Goal: Information Seeking & Learning: Learn about a topic

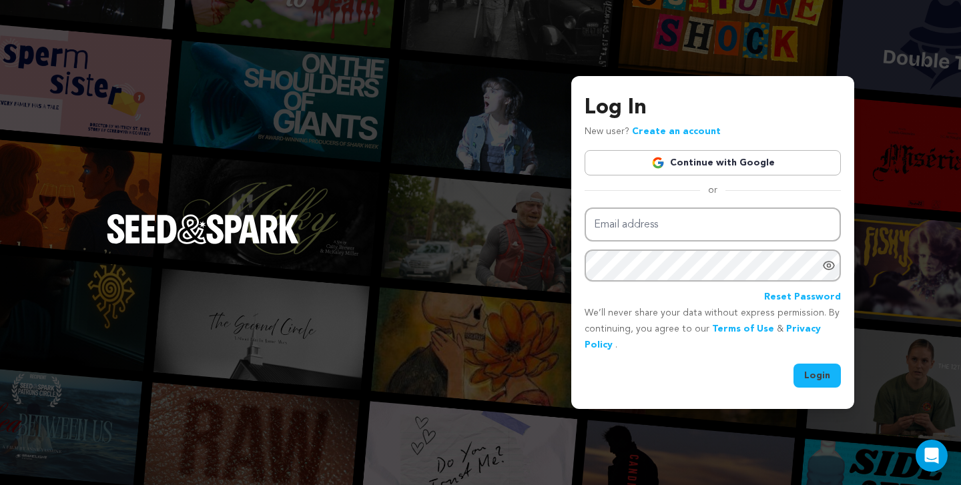
click at [745, 158] on link "Continue with Google" at bounding box center [713, 162] width 256 height 25
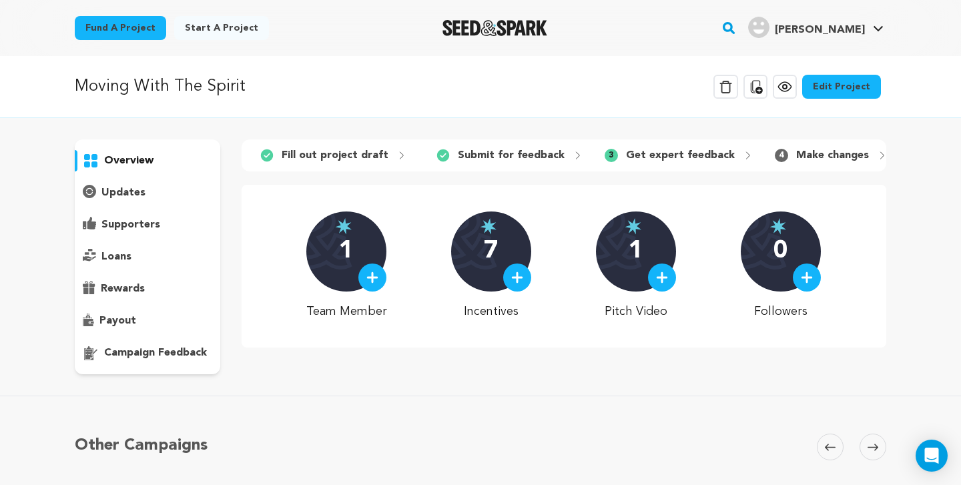
click at [373, 278] on img at bounding box center [373, 278] width 12 height 12
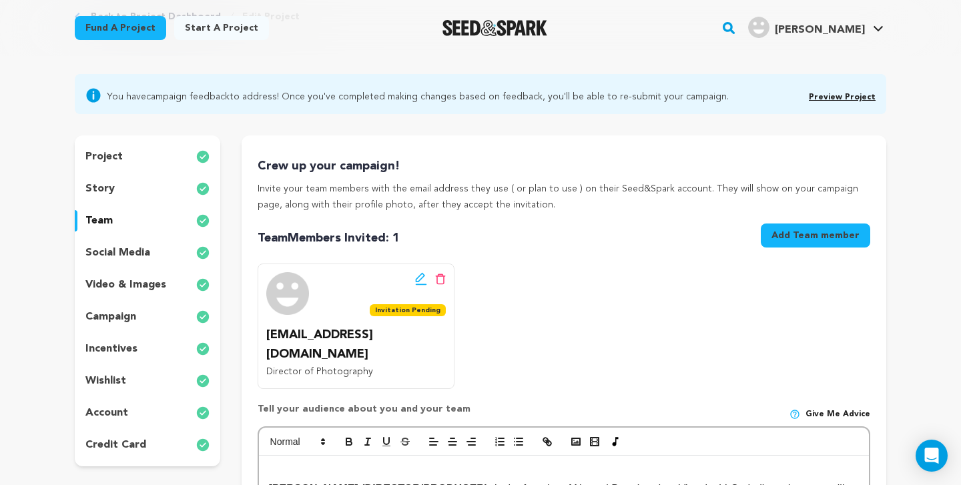
scroll to position [81, 0]
click at [834, 98] on link "Preview Project" at bounding box center [842, 97] width 67 height 8
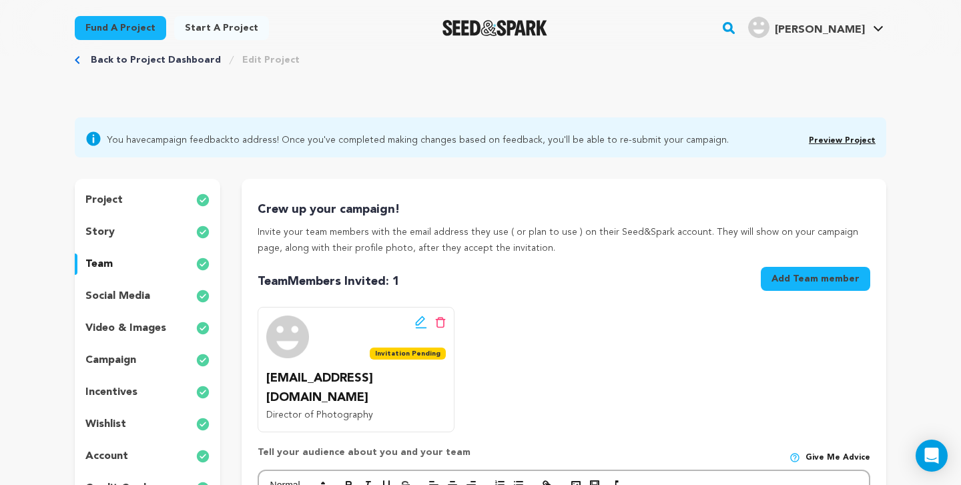
scroll to position [39, 0]
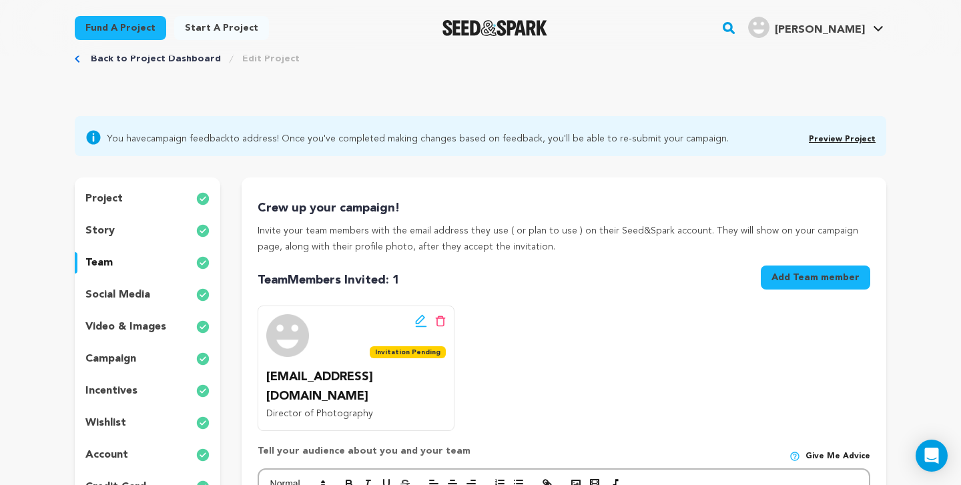
click at [206, 138] on link "campaign feedback" at bounding box center [187, 138] width 83 height 9
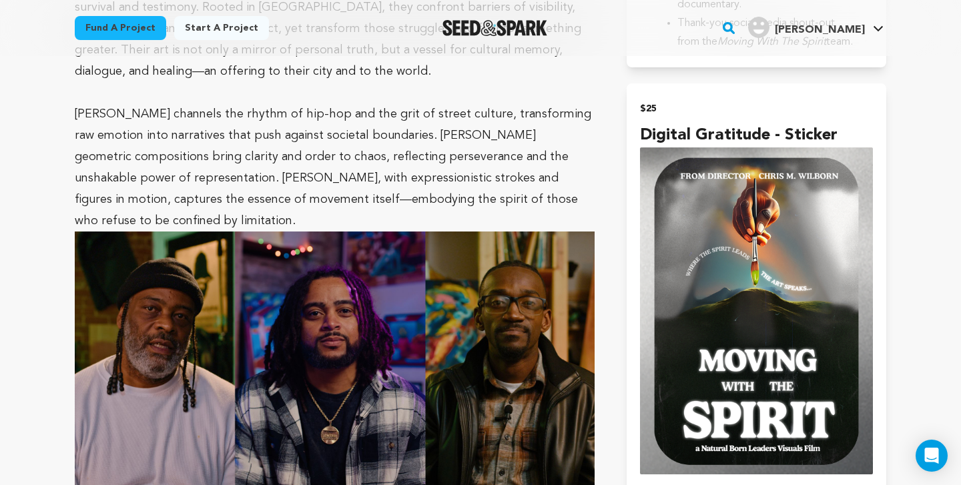
scroll to position [971, 0]
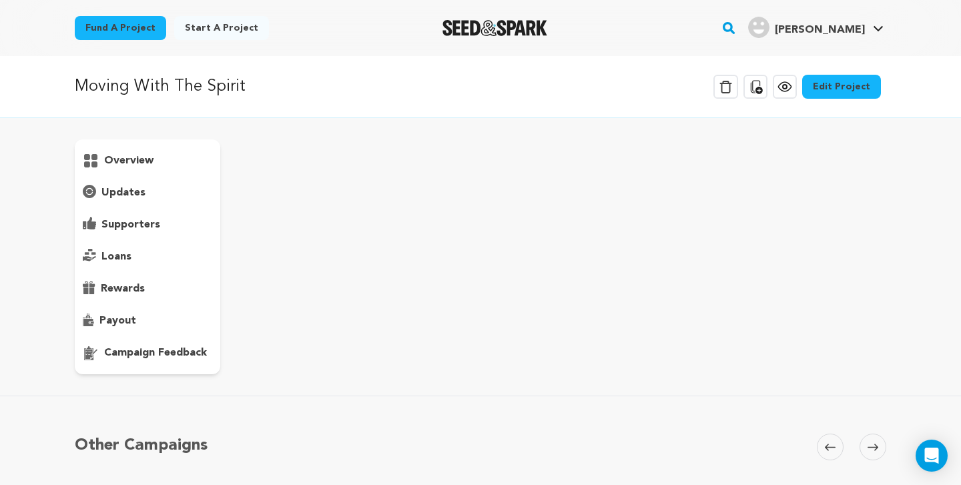
scroll to position [1, 0]
click at [163, 354] on p "campaign feedback" at bounding box center [155, 352] width 103 height 16
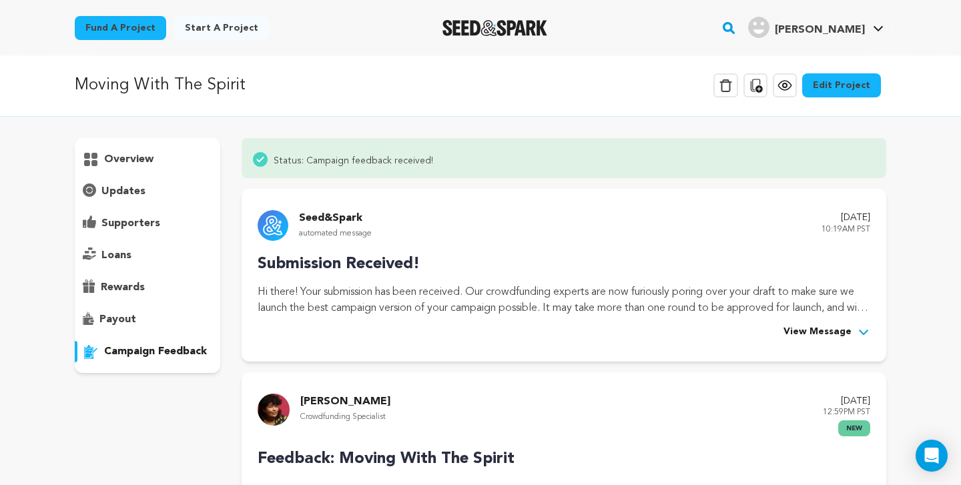
click at [819, 328] on span "View Message" at bounding box center [818, 332] width 68 height 16
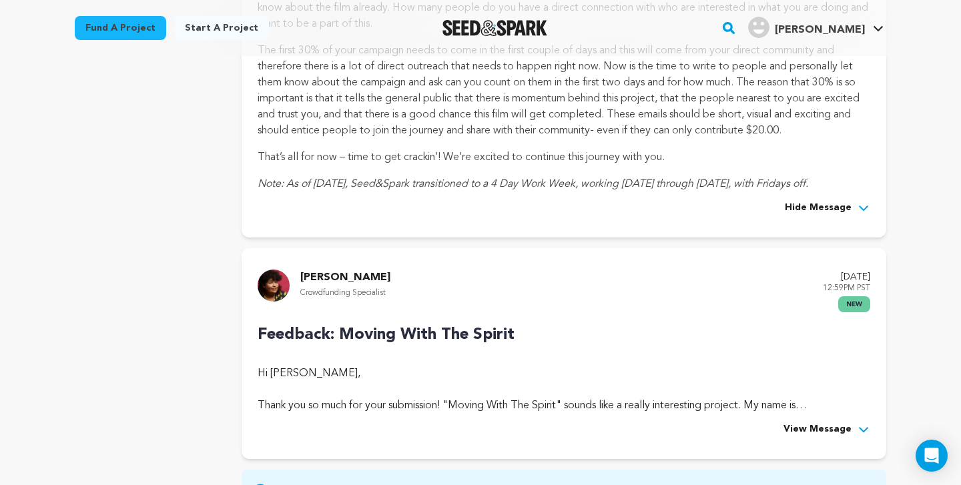
scroll to position [627, 0]
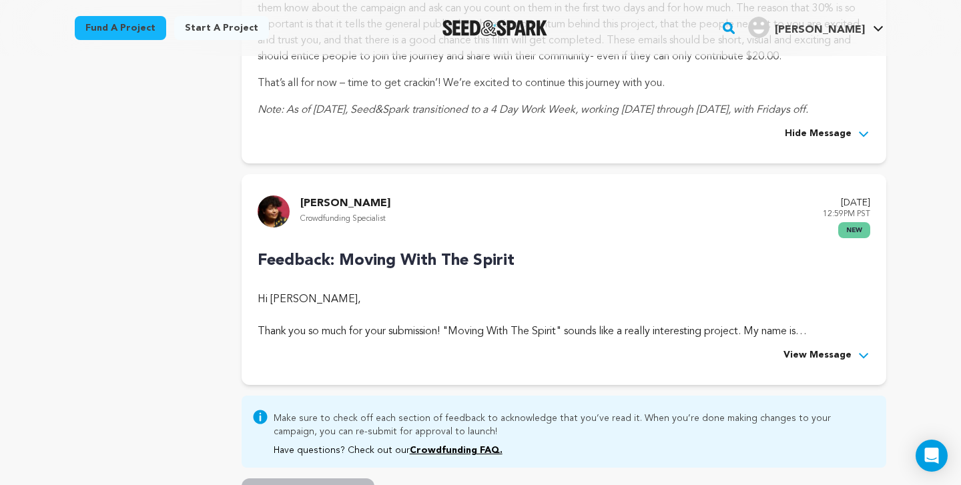
click at [835, 353] on span "View Message" at bounding box center [818, 356] width 68 height 16
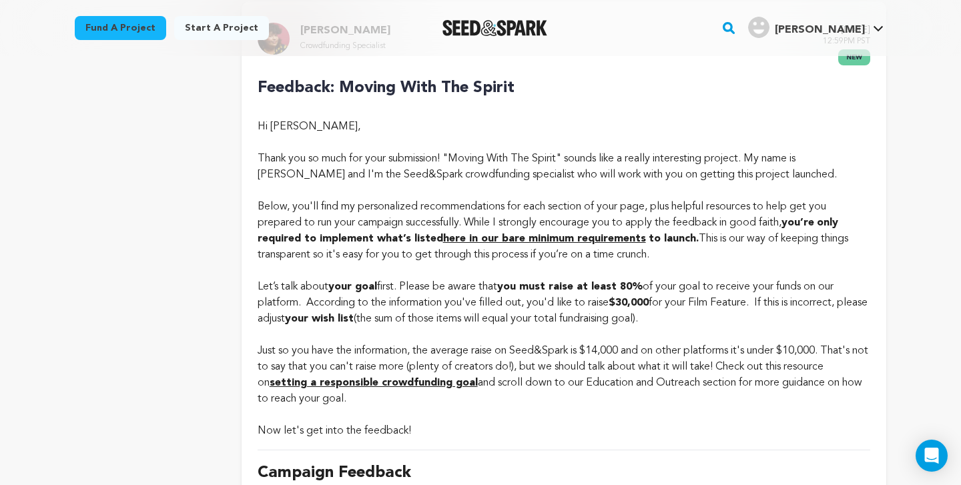
scroll to position [800, 0]
click at [469, 238] on strong "here in our bare minimum requirements" at bounding box center [544, 238] width 203 height 11
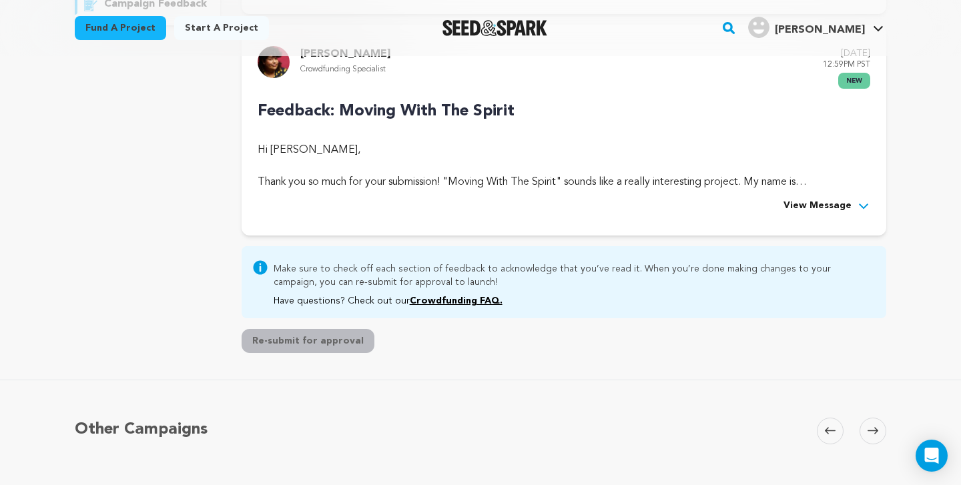
scroll to position [347, 0]
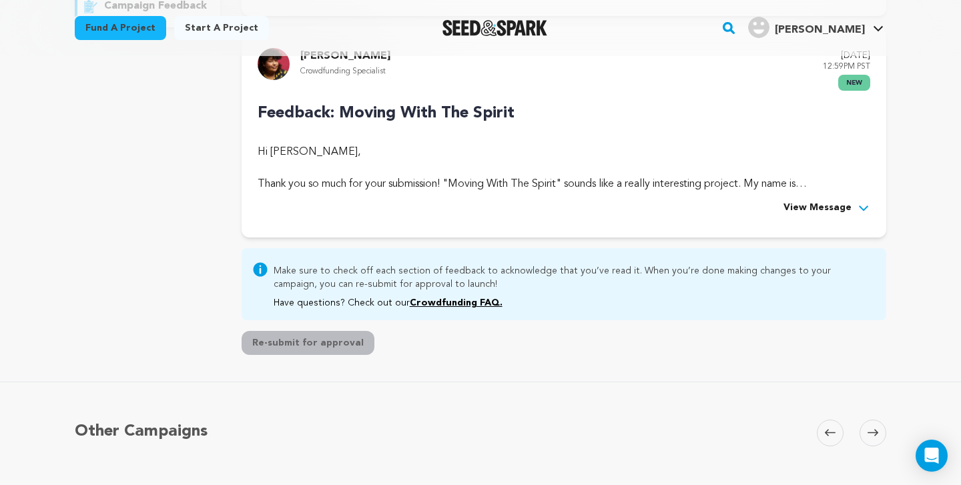
click at [826, 206] on span "View Message" at bounding box center [818, 208] width 68 height 16
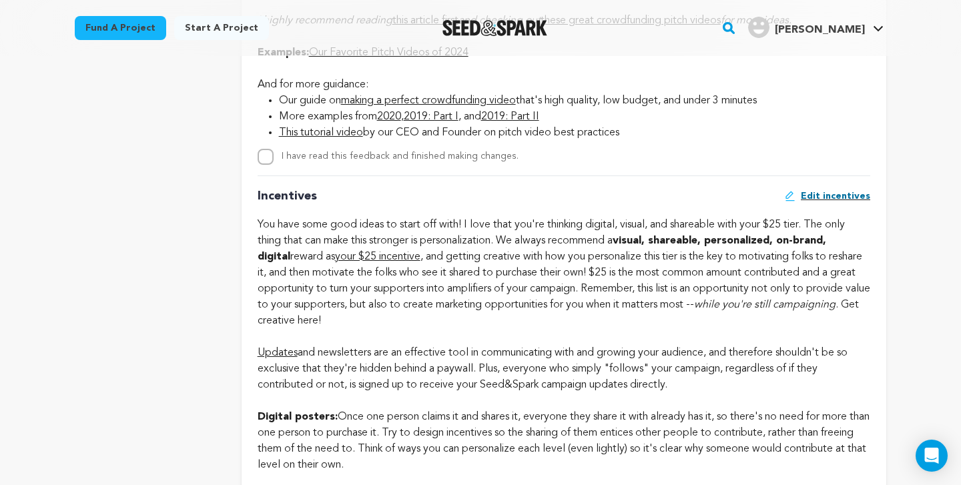
scroll to position [1157, 0]
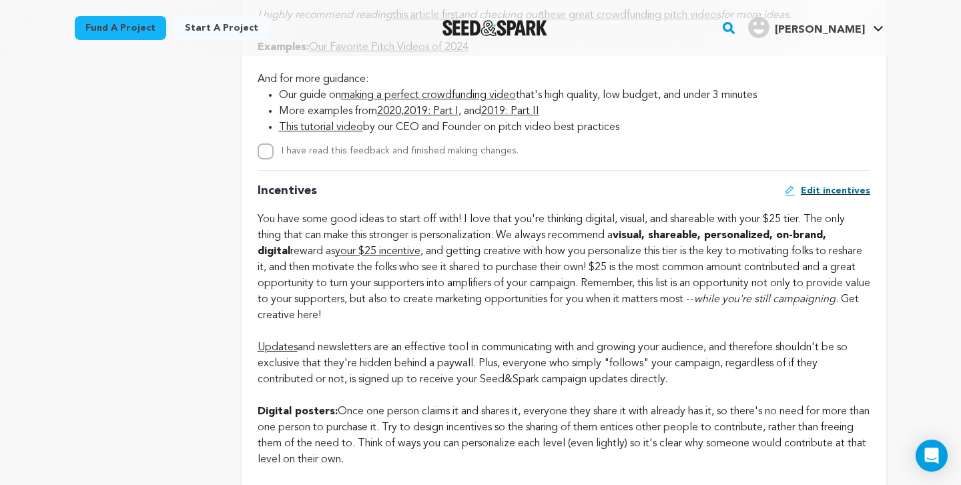
click at [378, 248] on link "your $25 incentive" at bounding box center [377, 251] width 85 height 11
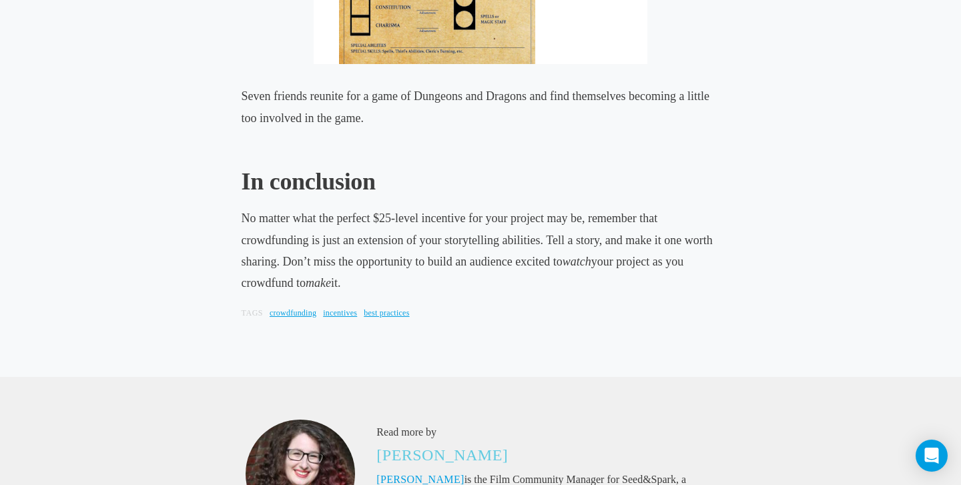
scroll to position [7629, 0]
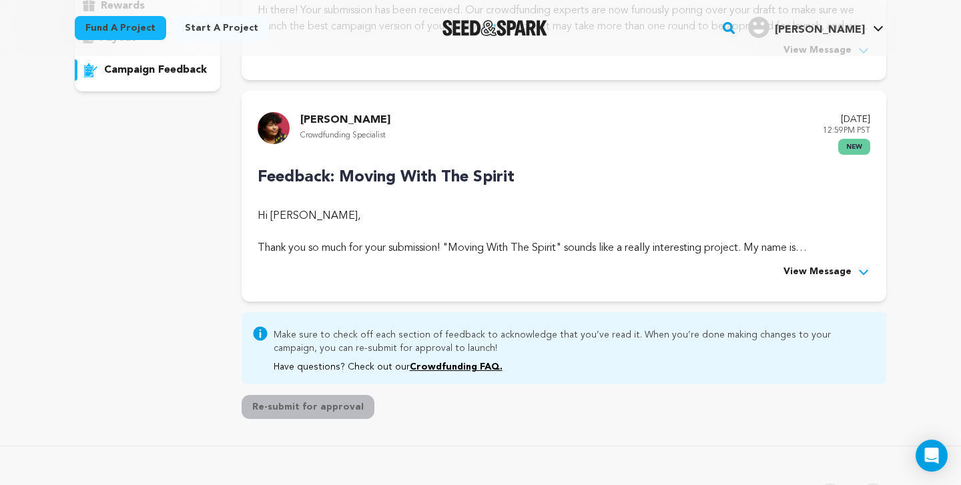
scroll to position [287, 0]
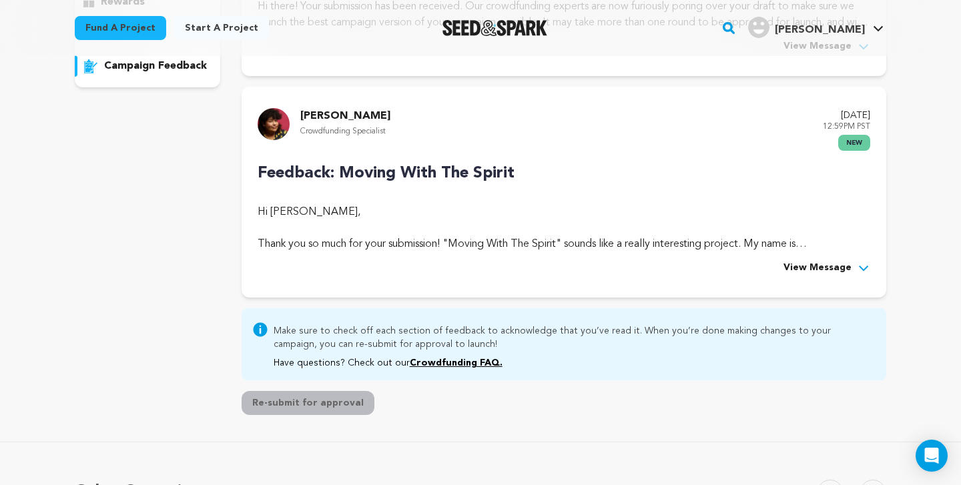
click at [807, 264] on span "View Message" at bounding box center [818, 268] width 68 height 16
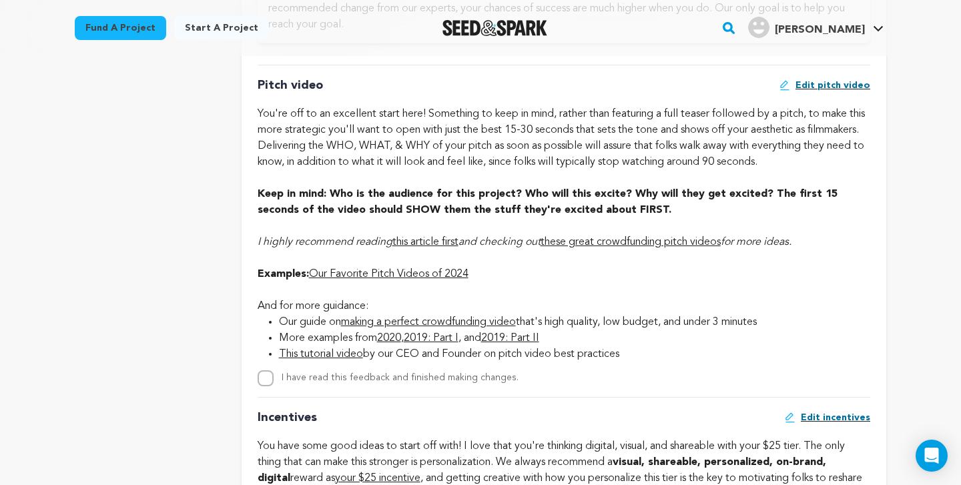
scroll to position [933, 0]
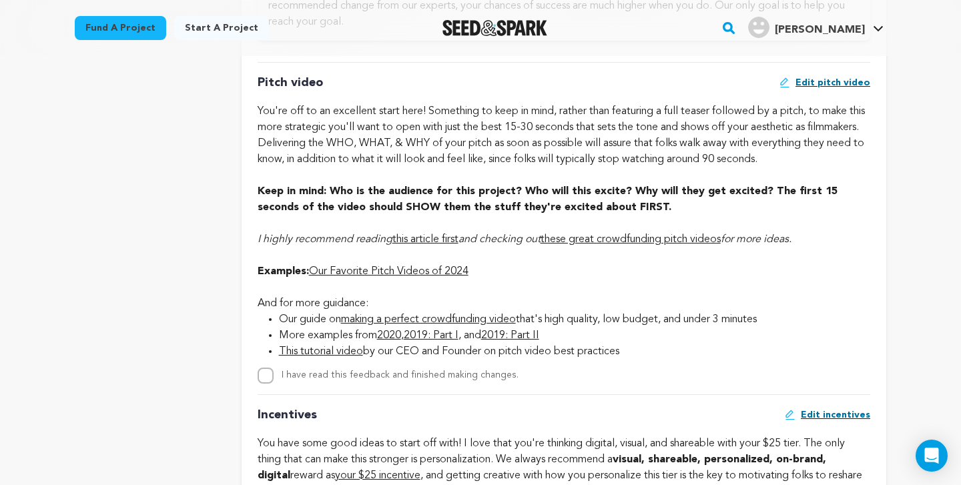
click at [622, 234] on link "these great crowdfunding pitch videos" at bounding box center [631, 239] width 180 height 11
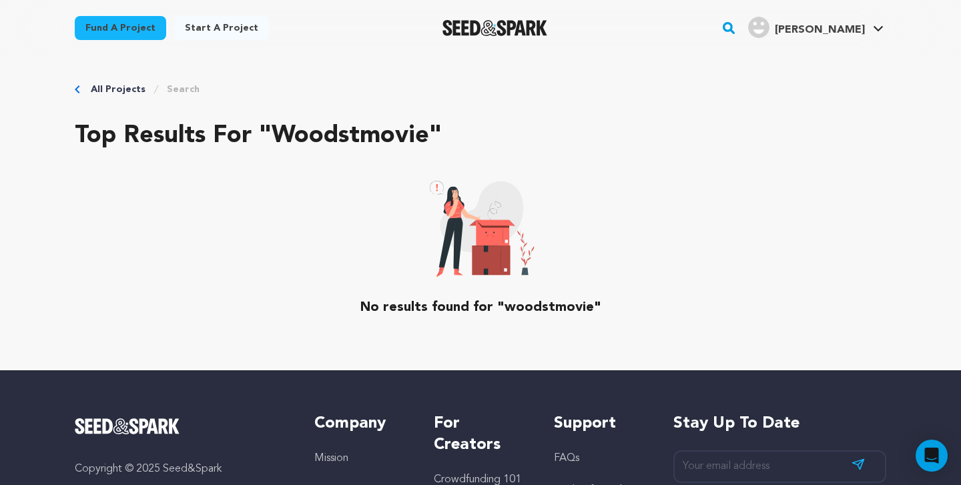
click at [737, 26] on rect "button" at bounding box center [729, 28] width 16 height 16
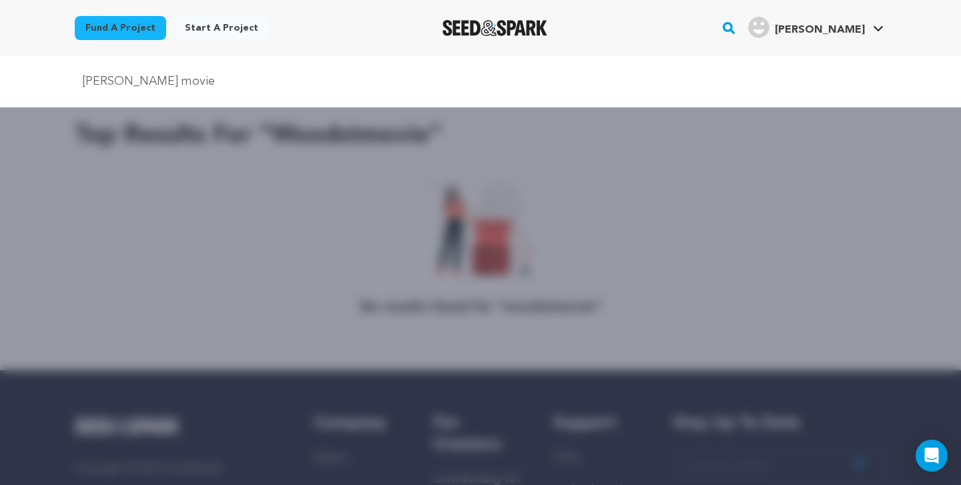
type input "[PERSON_NAME] movie"
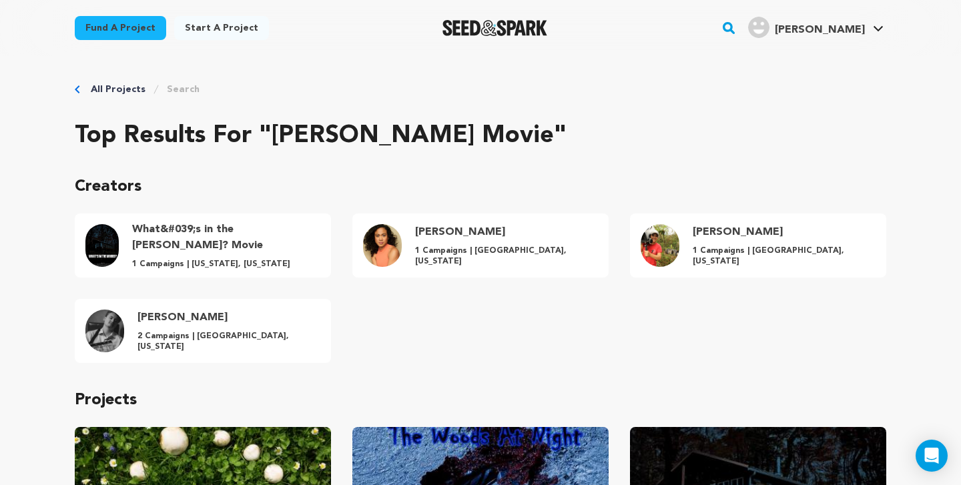
click at [737, 30] on rect "button" at bounding box center [729, 28] width 16 height 16
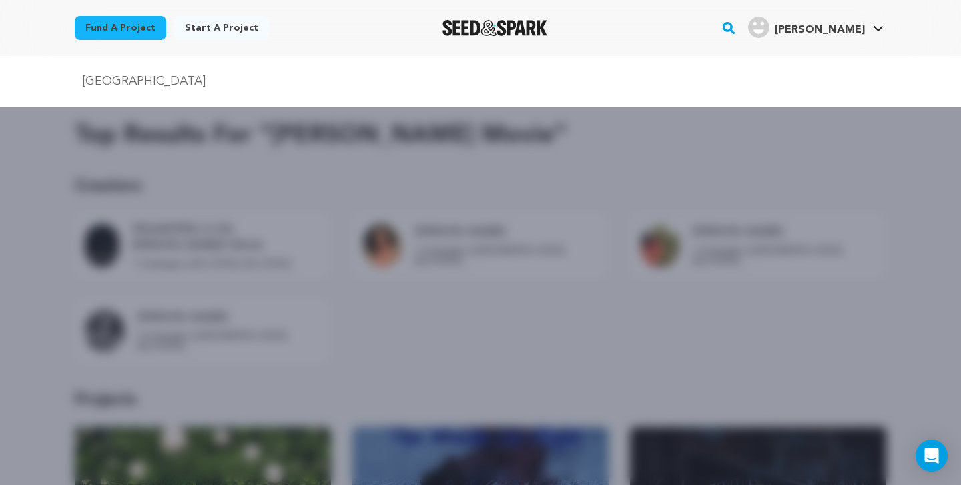
type input "wood street"
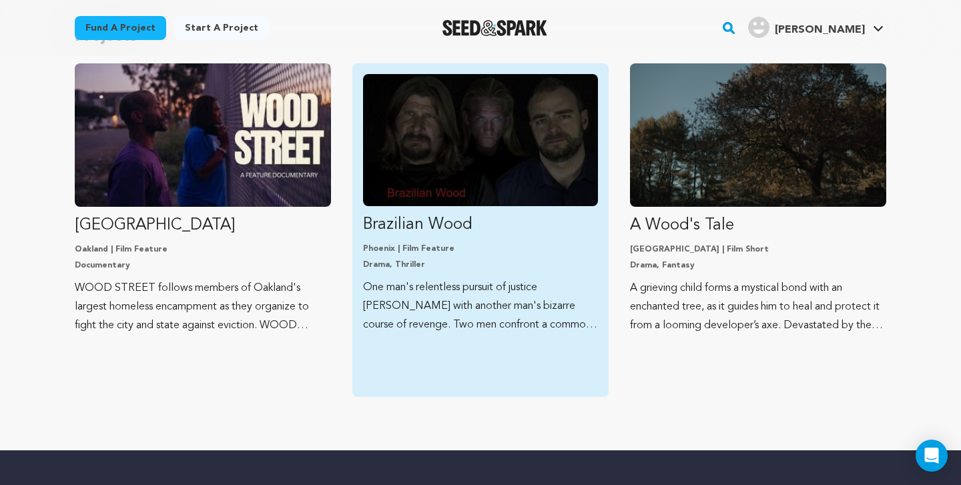
scroll to position [348, 0]
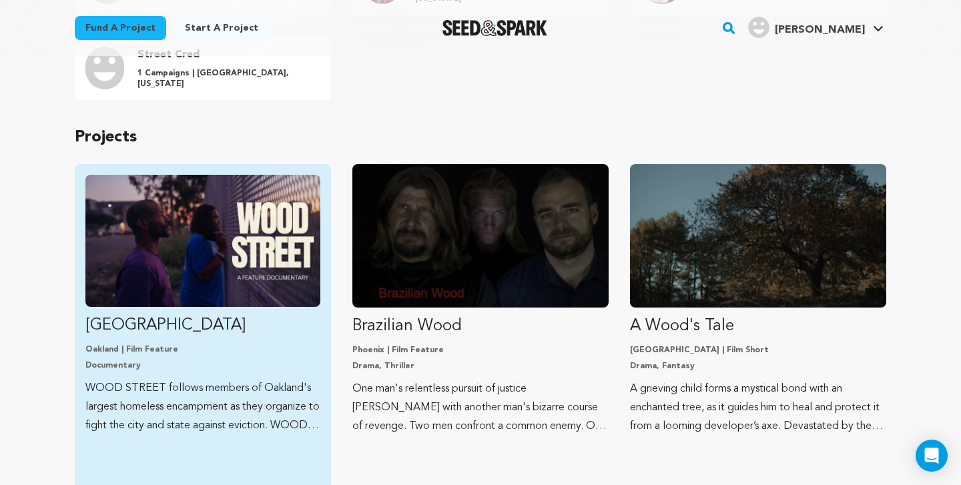
click at [216, 262] on img "Fund Wood Street" at bounding box center [202, 241] width 235 height 132
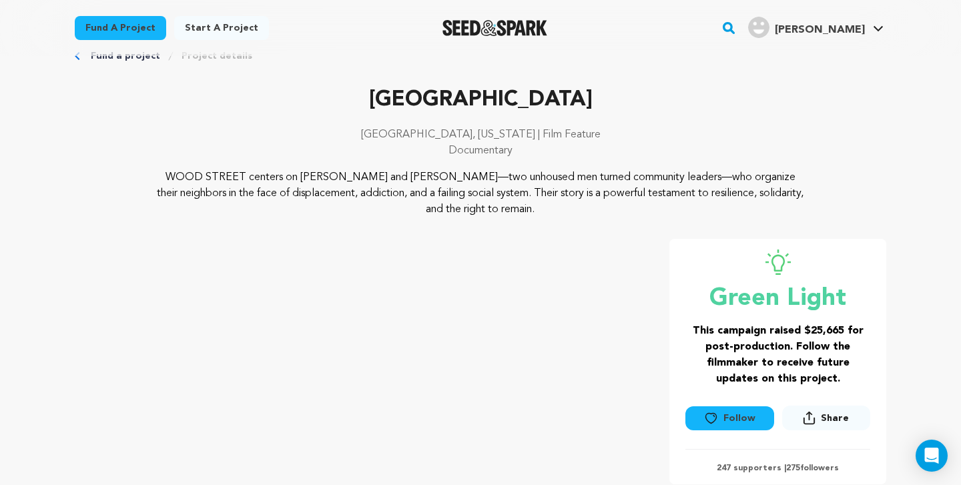
scroll to position [42, 0]
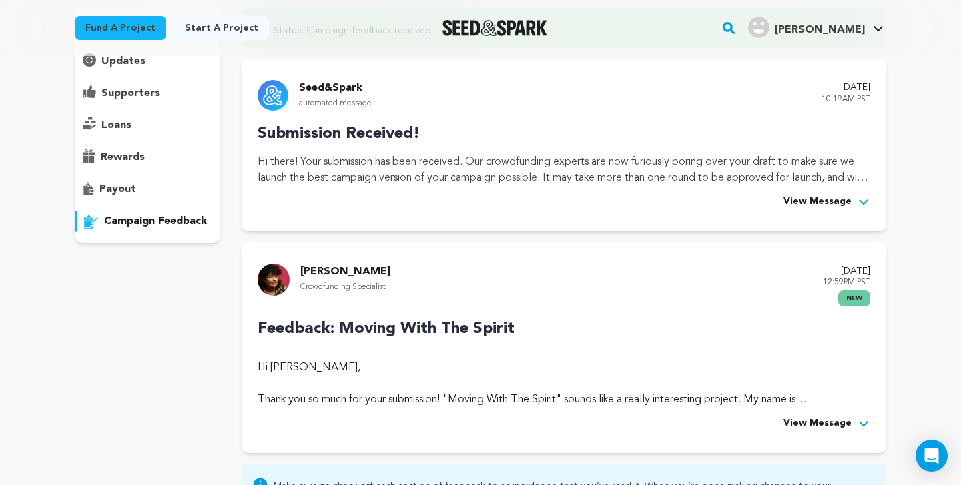
scroll to position [293, 0]
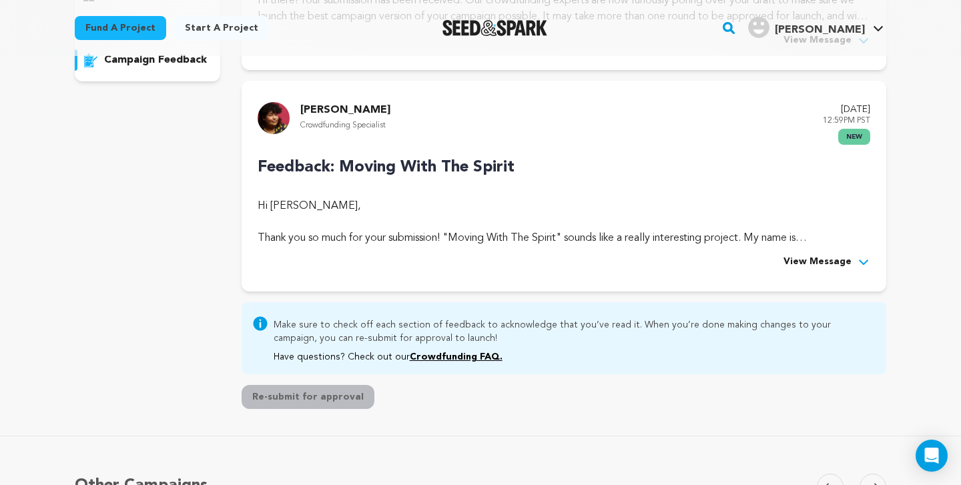
click at [845, 262] on span "View Message" at bounding box center [818, 262] width 68 height 16
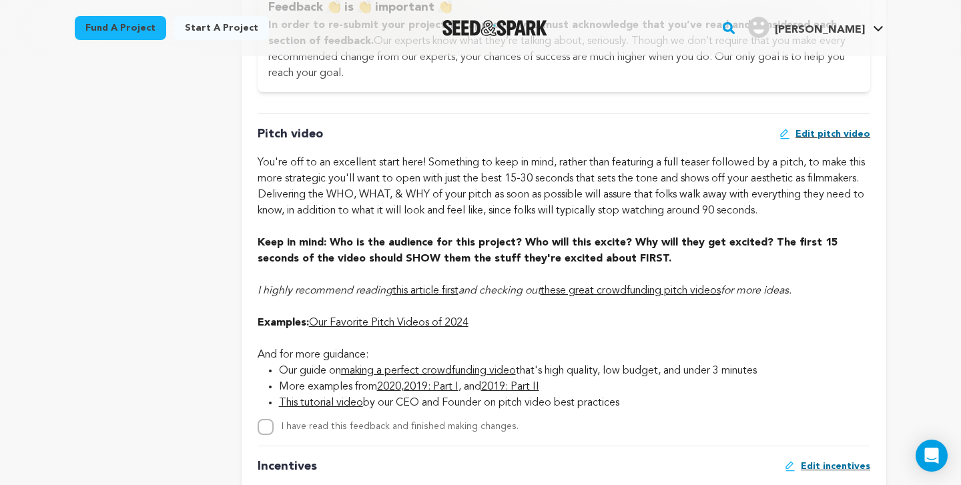
scroll to position [882, 0]
click at [832, 135] on span "Edit pitch video" at bounding box center [833, 133] width 75 height 13
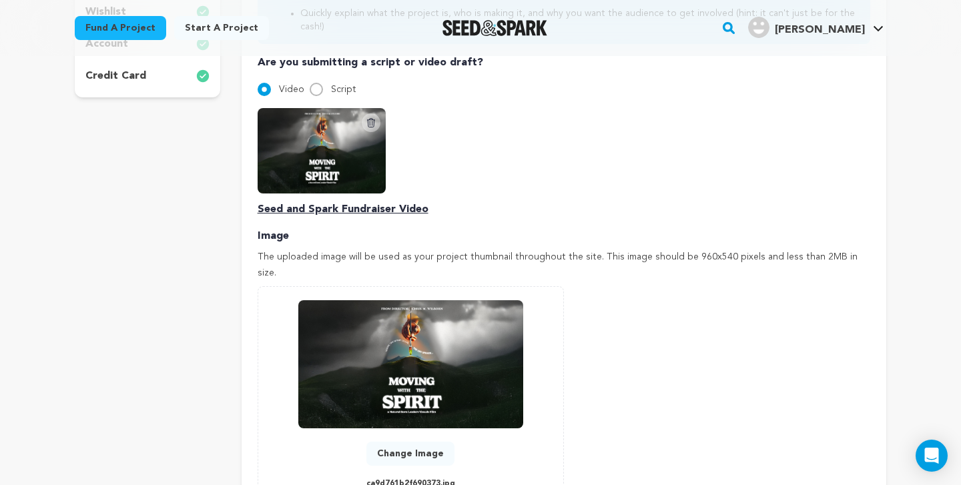
scroll to position [425, 0]
